Goal: Task Accomplishment & Management: Manage account settings

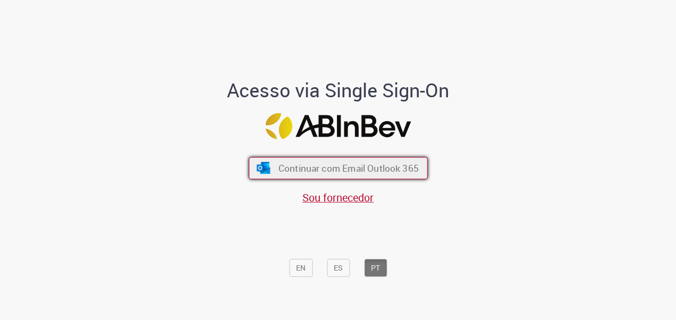
click at [400, 158] on button "Continuar com Email Outlook 365" at bounding box center [338, 168] width 179 height 22
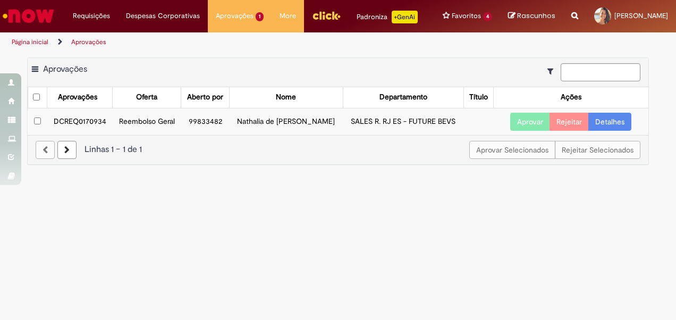
click at [617, 131] on link "Detalhes" at bounding box center [609, 122] width 43 height 18
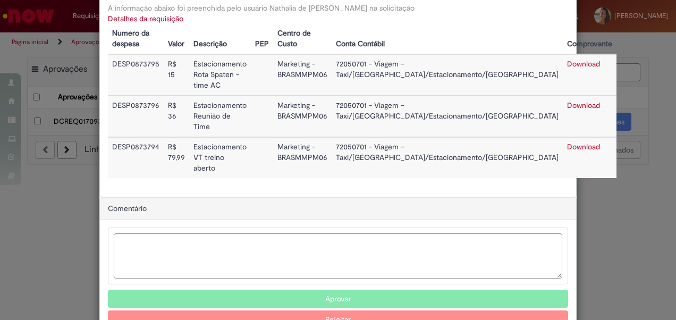
scroll to position [120, 0]
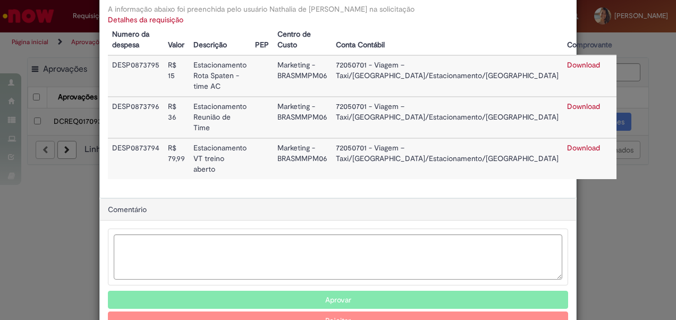
click at [294, 290] on button "Aprovar" at bounding box center [338, 299] width 460 height 18
